Goal: Task Accomplishment & Management: Use online tool/utility

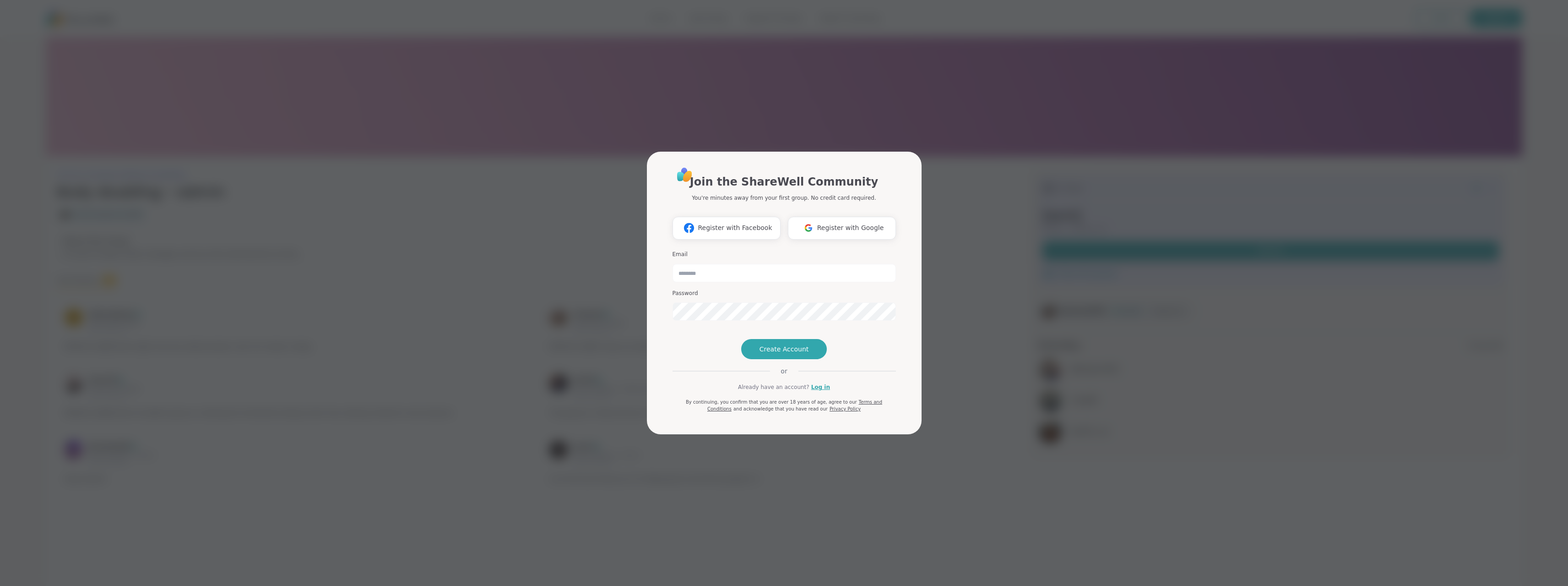
click at [817, 398] on div "Join the ShareWell Community You're minutes away from your first group. No cred…" at bounding box center [784, 289] width 223 height 247
click at [817, 391] on link "Log in" at bounding box center [820, 387] width 19 height 8
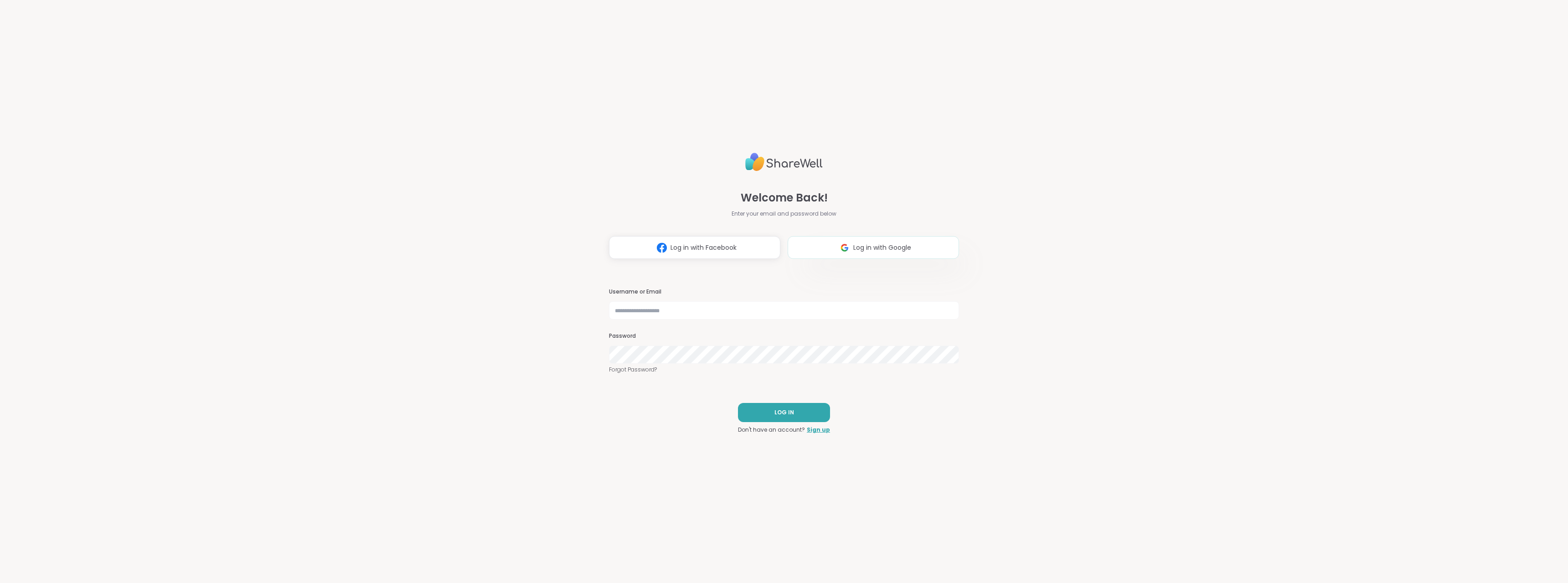
click at [884, 251] on span "Log in with Google" at bounding box center [882, 248] width 58 height 10
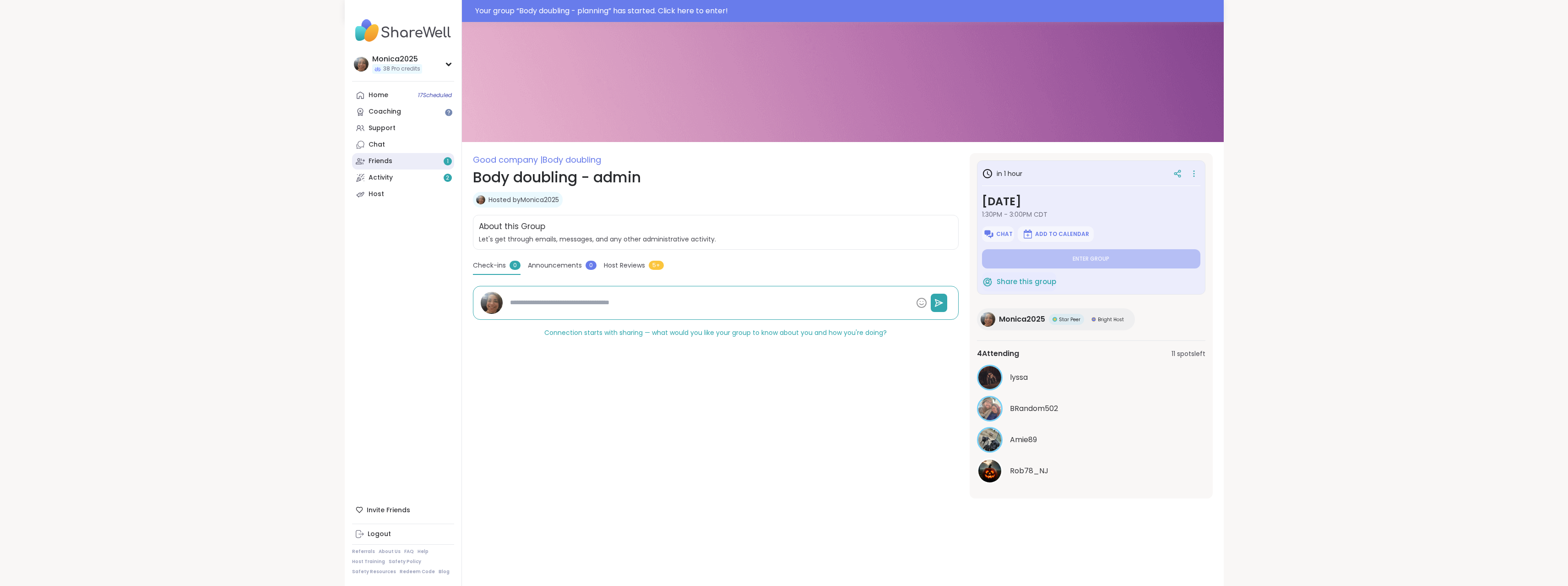
click at [424, 157] on link "Friends 1" at bounding box center [403, 161] width 102 height 17
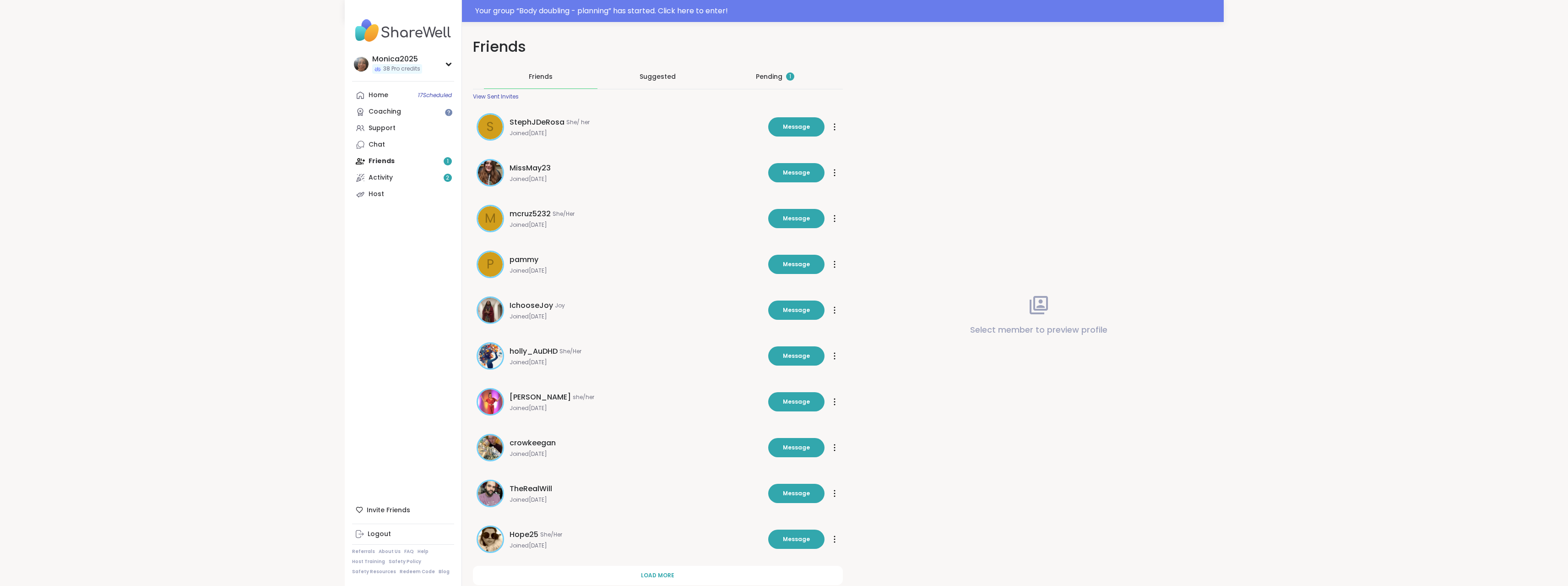
click at [781, 78] on div "Pending 1" at bounding box center [775, 76] width 39 height 9
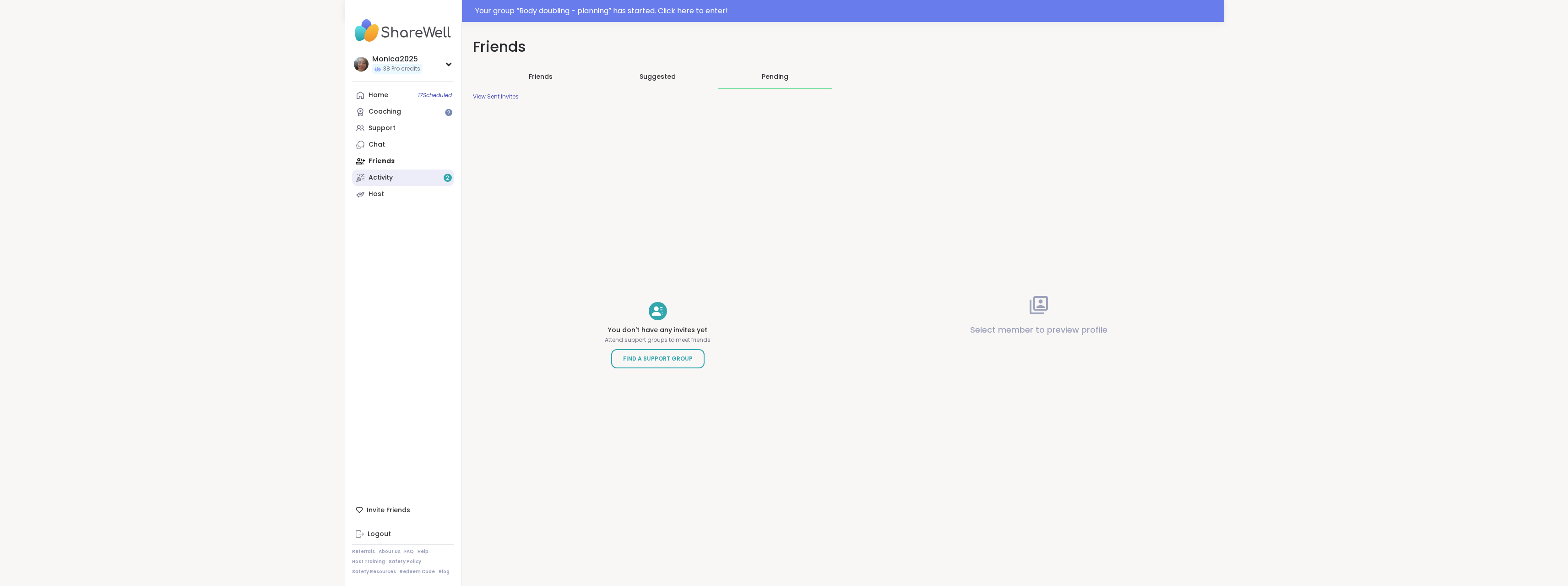
click at [396, 182] on link "Activity 2" at bounding box center [403, 177] width 102 height 17
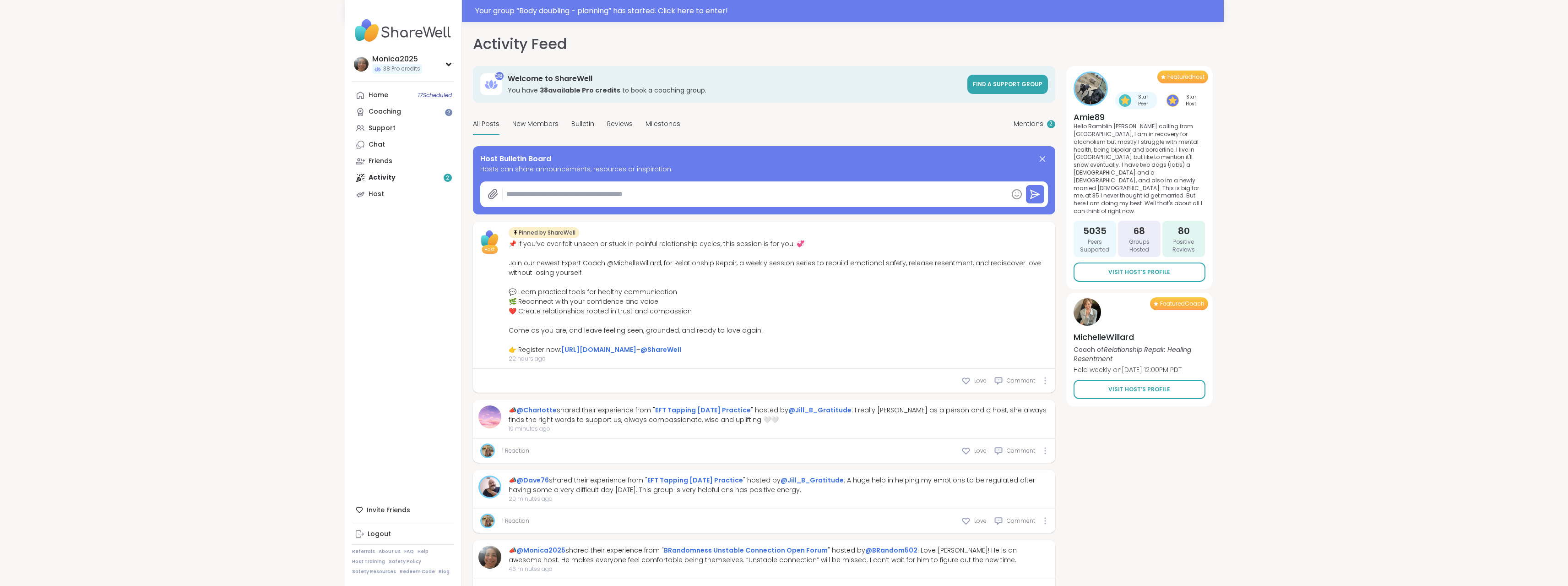
type textarea "*"
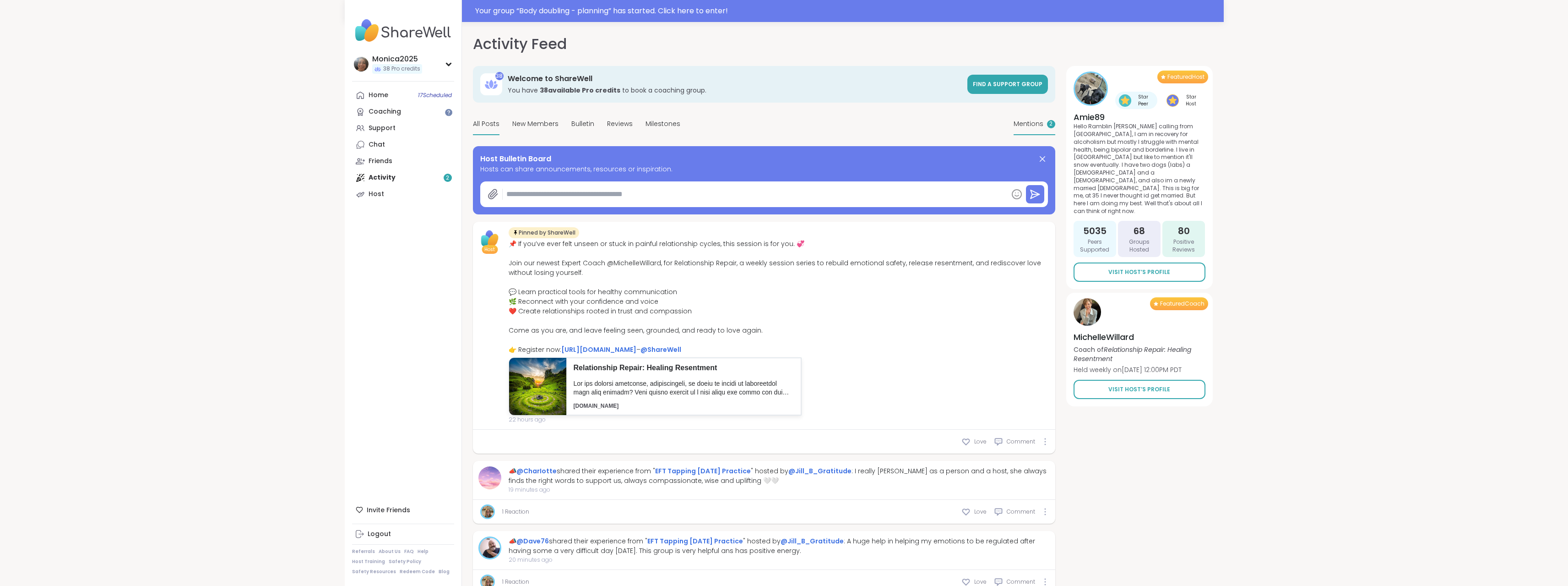
click at [1034, 121] on span "Mentions" at bounding box center [1028, 124] width 30 height 10
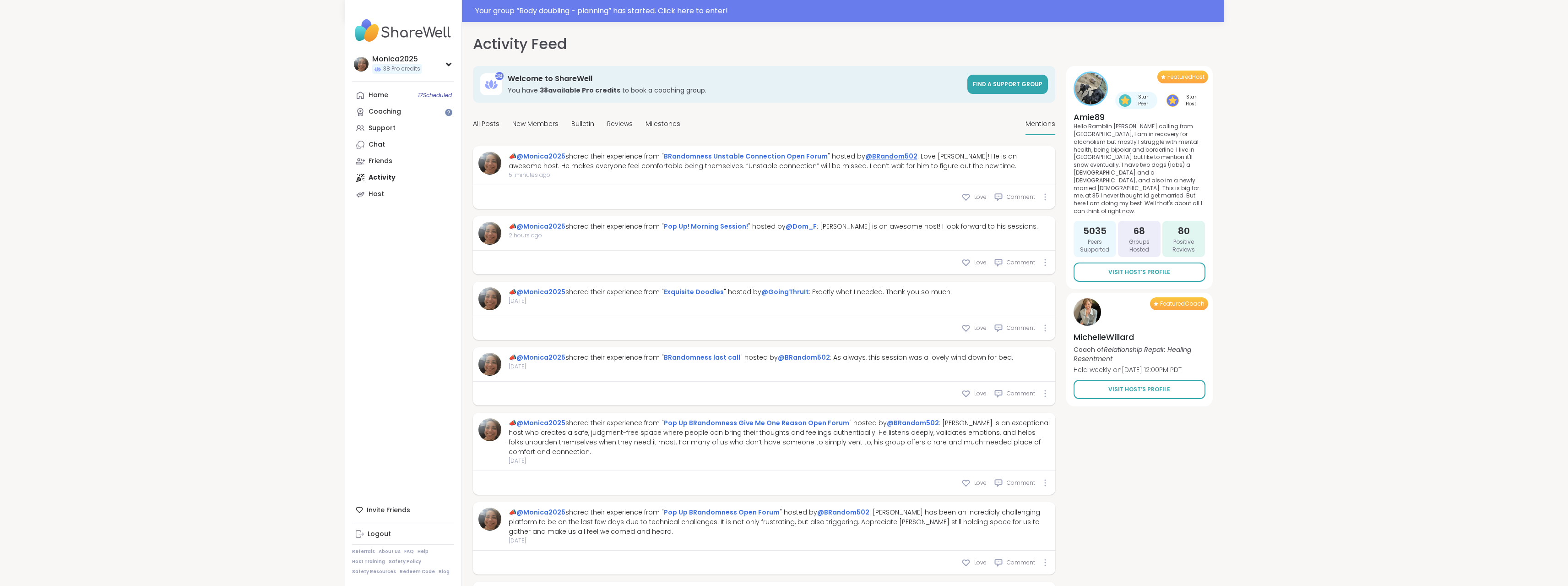
click at [876, 155] on link "@BRandom502" at bounding box center [891, 156] width 52 height 9
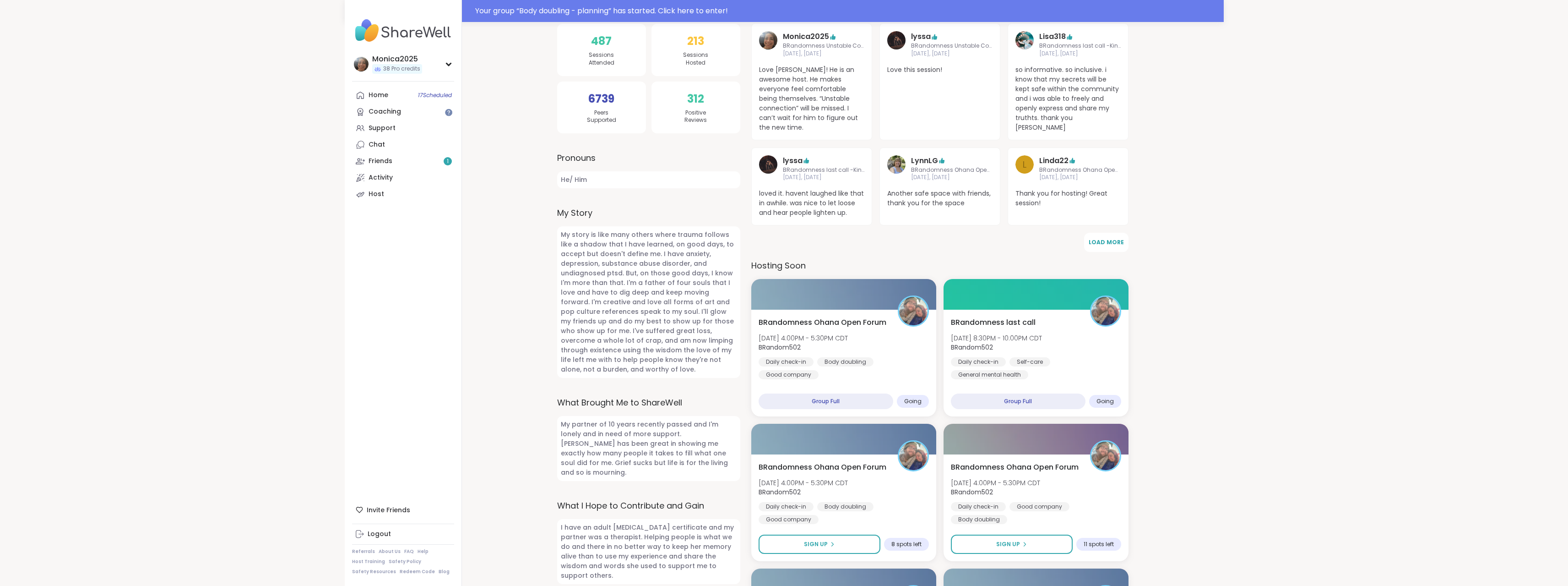
scroll to position [229, 0]
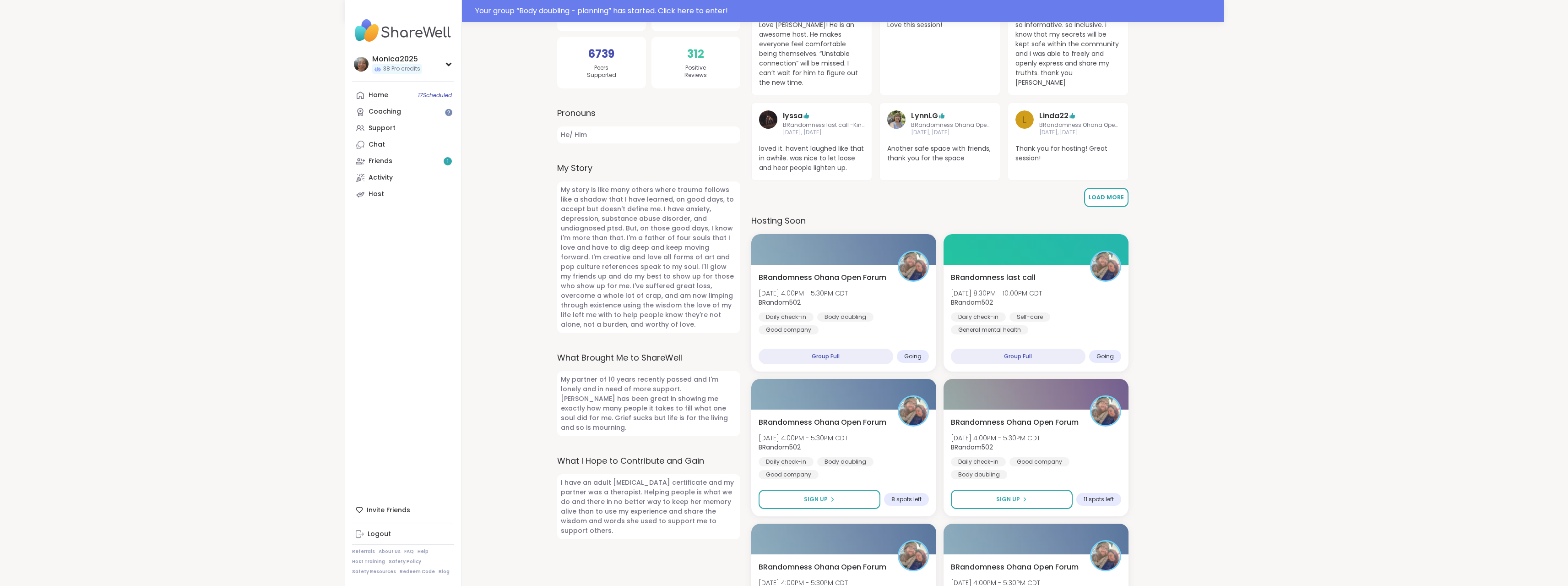
click at [1089, 195] on button "Load More" at bounding box center [1106, 197] width 45 height 19
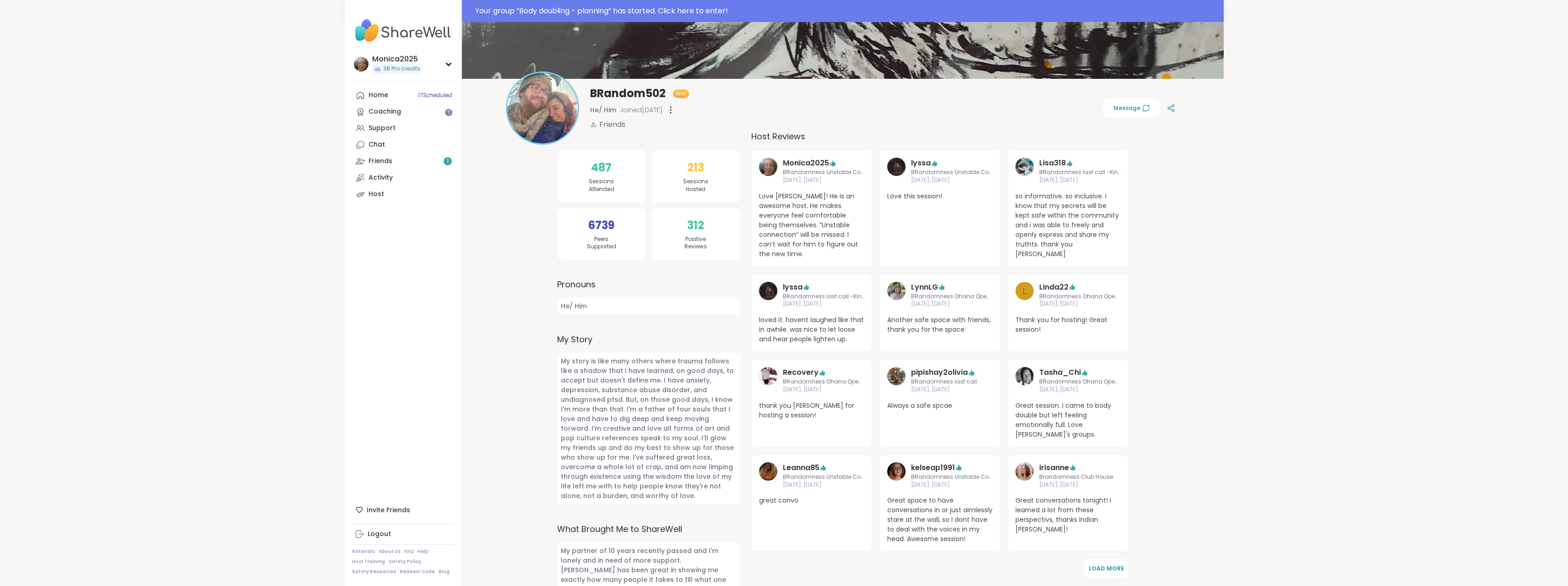
scroll to position [0, 0]
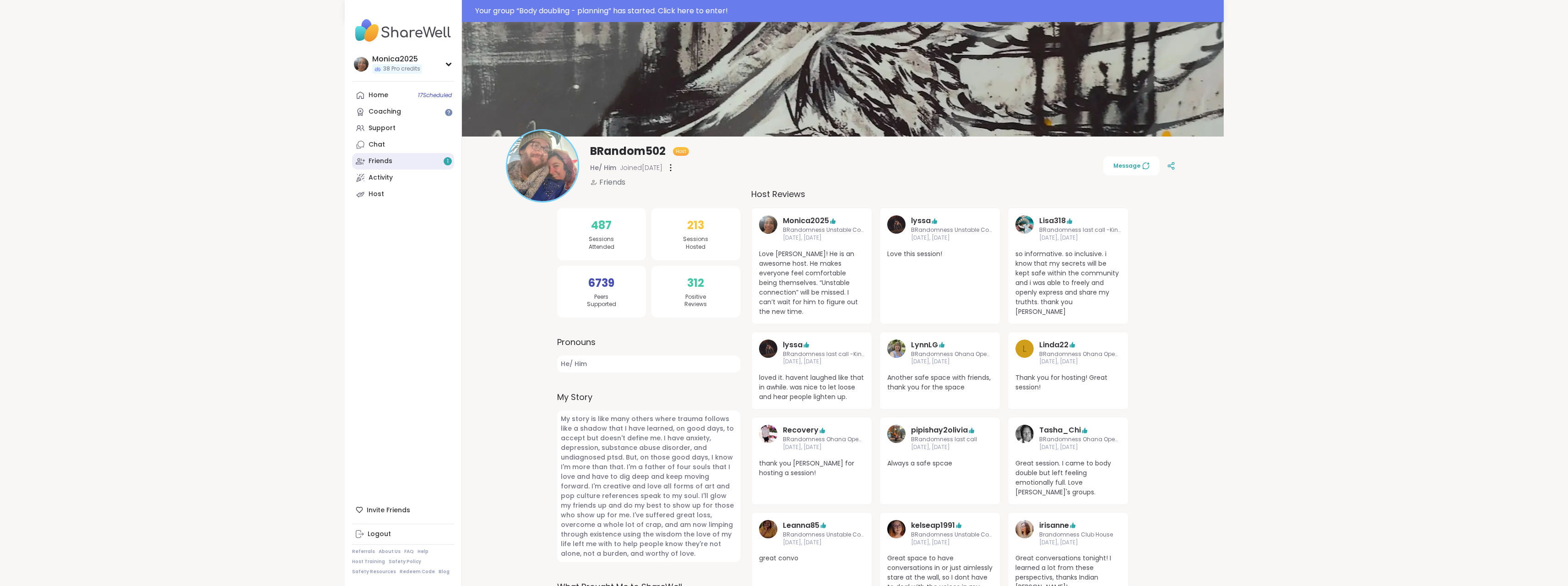
click at [416, 162] on link "Friends 1" at bounding box center [403, 161] width 102 height 17
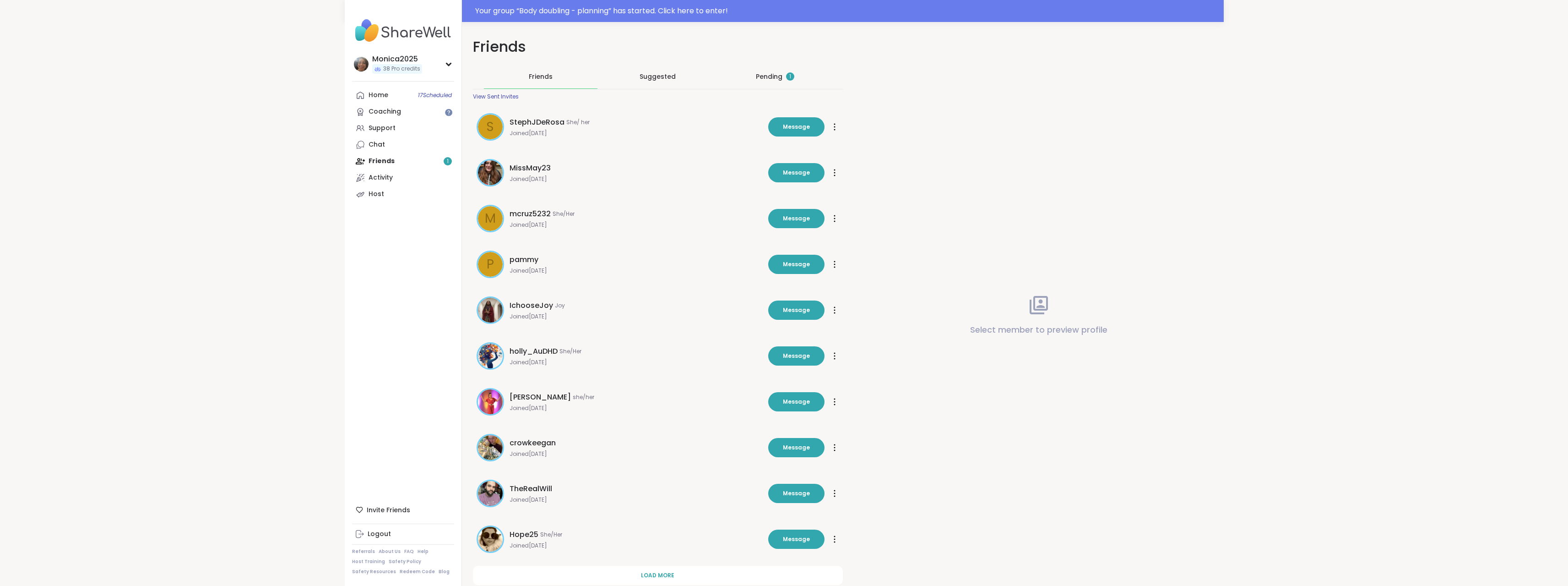
click at [773, 72] on div "Pending 1" at bounding box center [775, 76] width 39 height 9
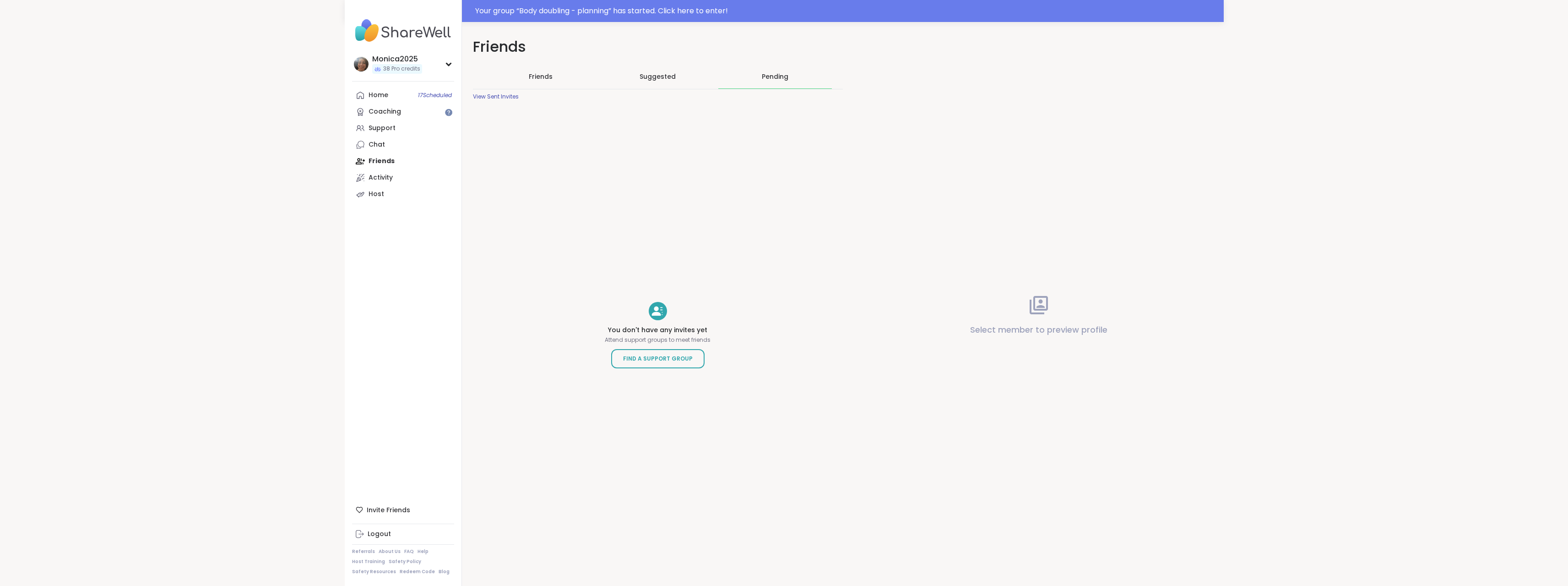
click at [513, 99] on div "View Sent Invites" at bounding box center [496, 97] width 46 height 7
click at [690, 77] on div "Suggested" at bounding box center [658, 76] width 114 height 24
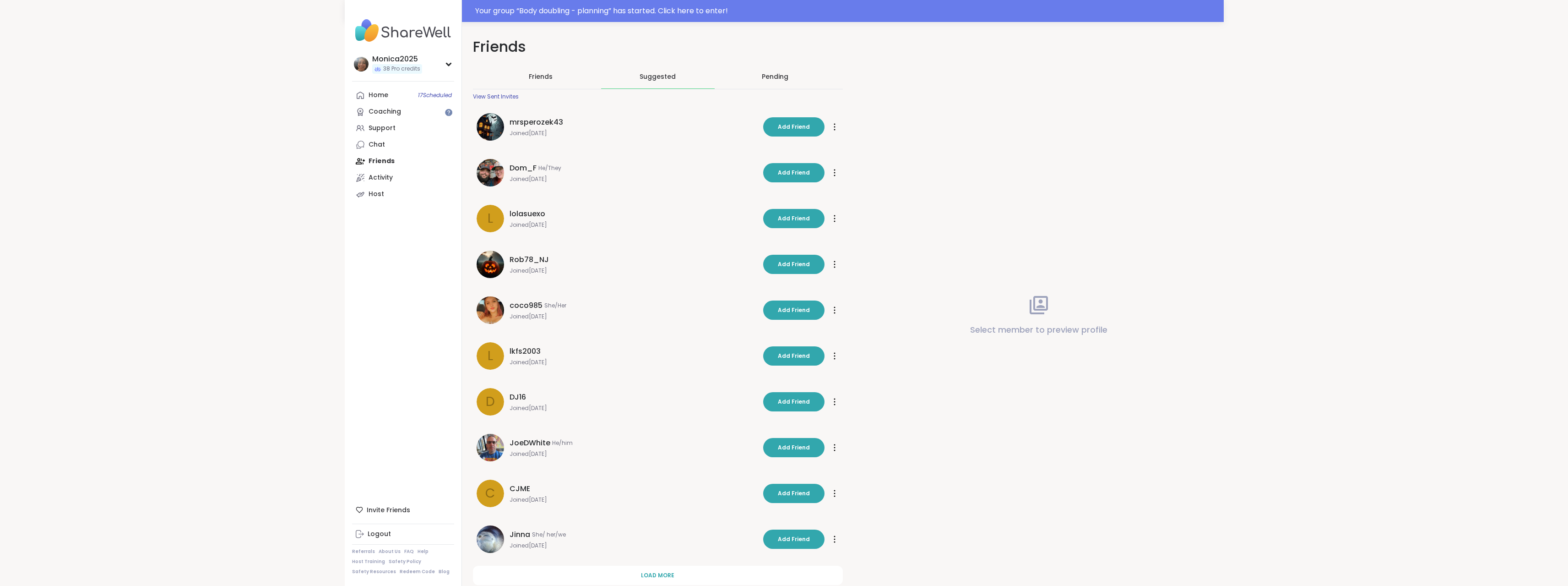
click at [539, 72] on div "Friends" at bounding box center [541, 76] width 114 height 24
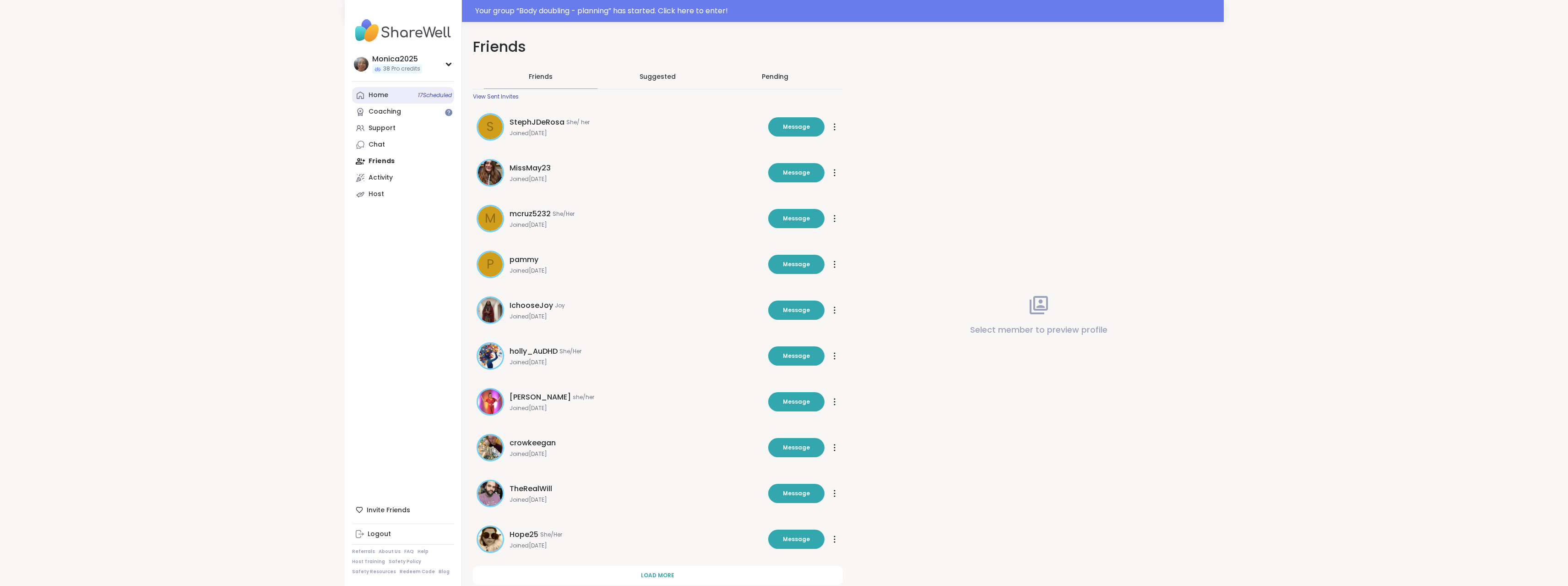
click at [388, 101] on link "Home 17 Scheduled" at bounding box center [403, 95] width 102 height 17
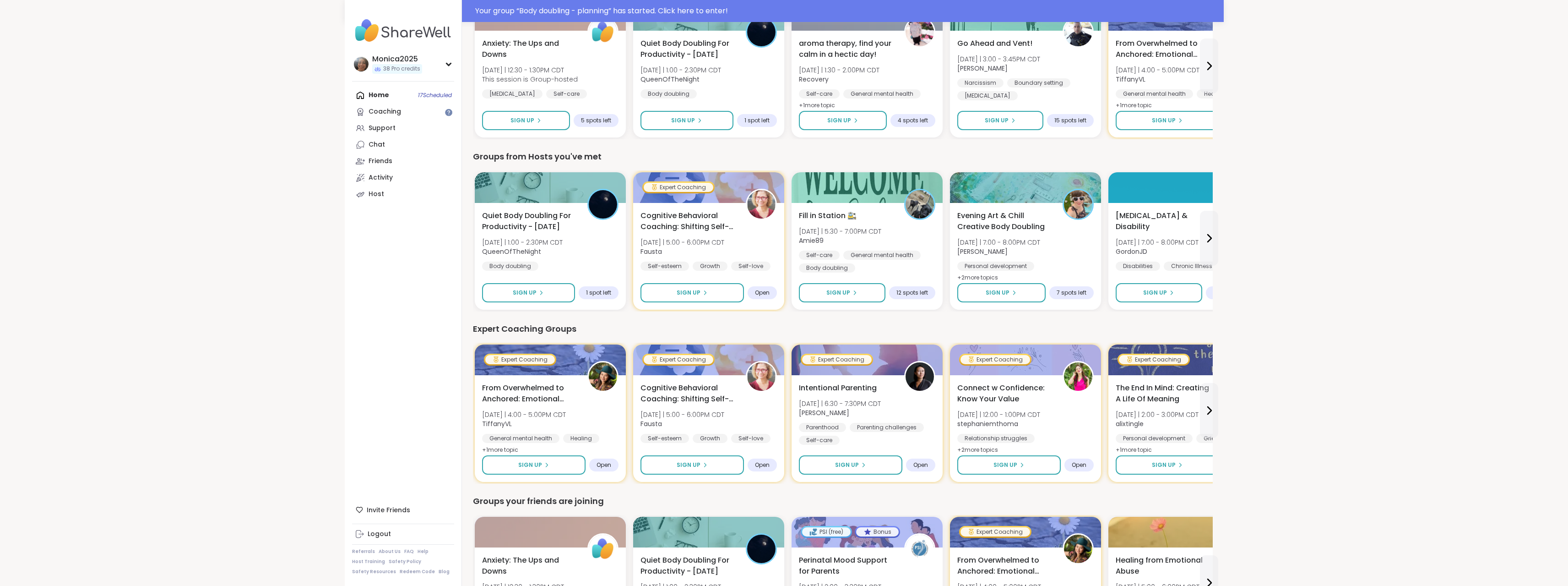
scroll to position [366, 0]
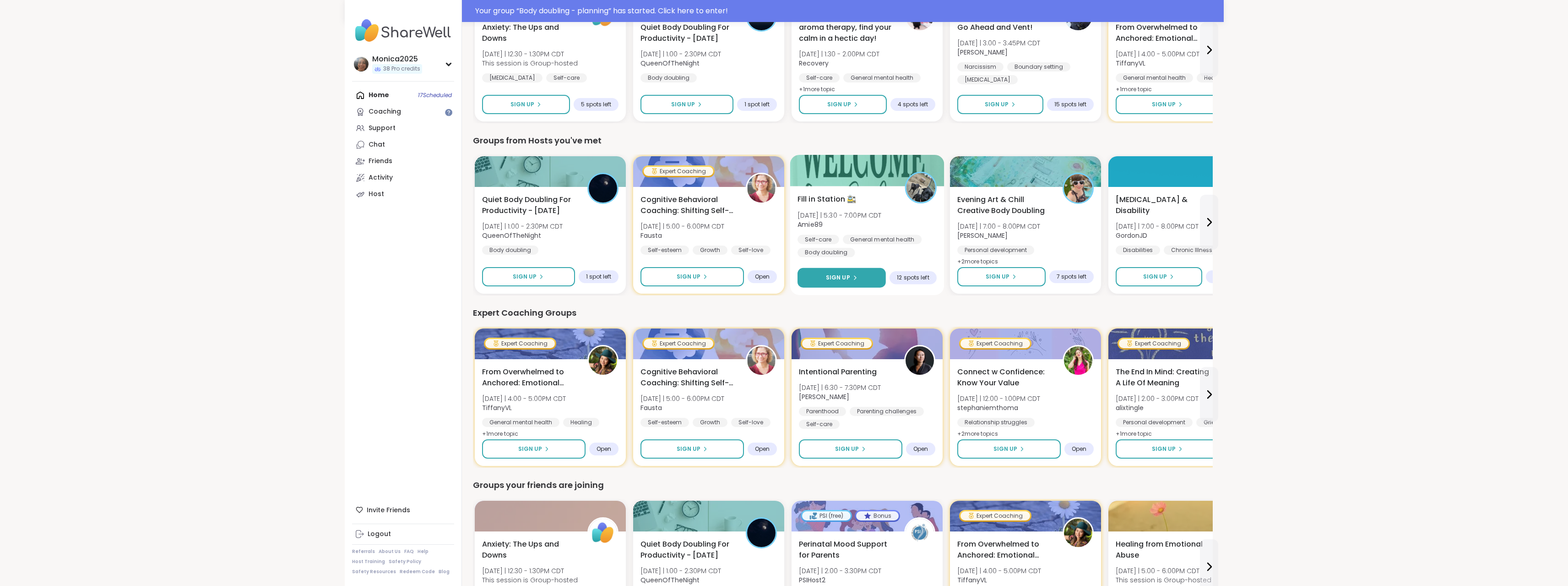
click at [866, 273] on button "Sign Up" at bounding box center [841, 278] width 89 height 20
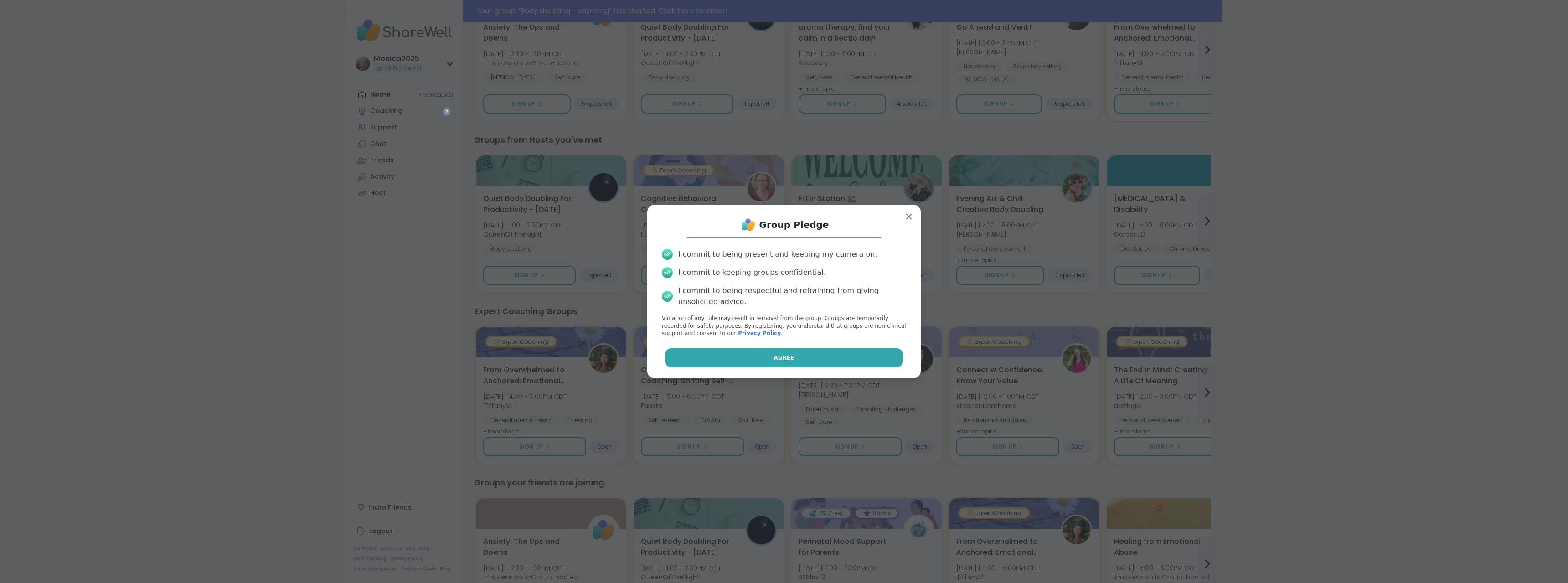
click at [813, 356] on button "Agree" at bounding box center [784, 357] width 237 height 19
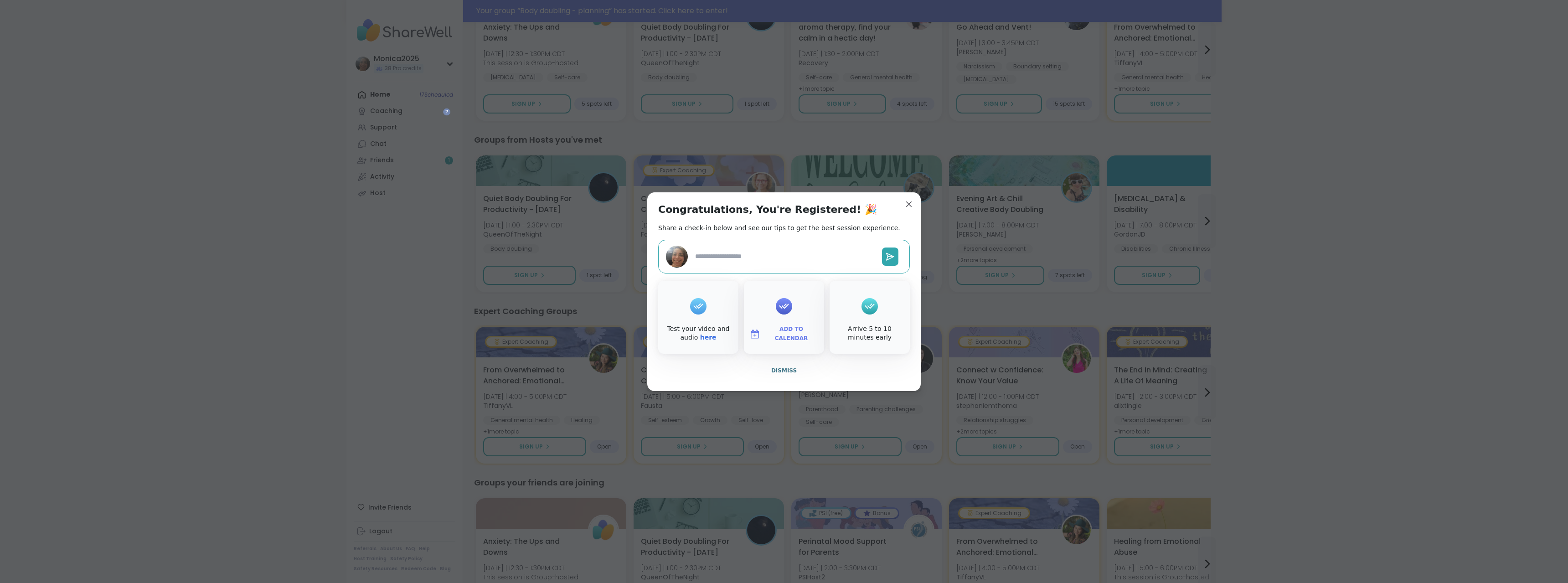
type textarea "*"
click at [793, 337] on span "Add to Calendar" at bounding box center [791, 333] width 55 height 18
click at [773, 257] on button "Google Calendar" at bounding box center [784, 251] width 69 height 20
